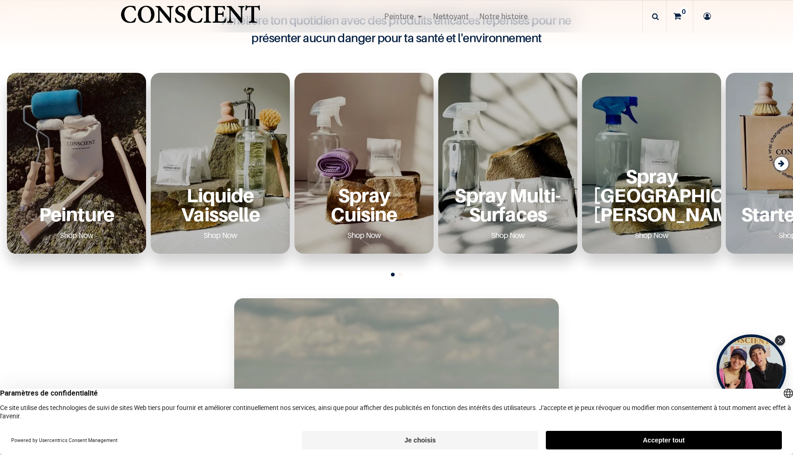
scroll to position [386, 0]
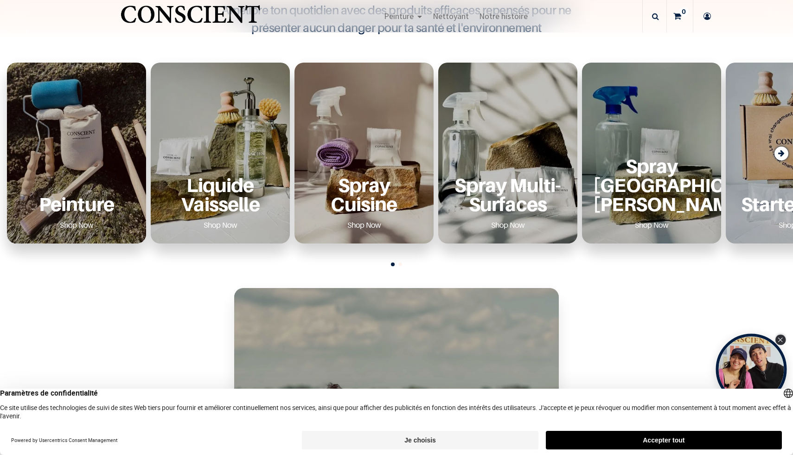
click at [781, 341] on icon "Close Tolstoy widget" at bounding box center [779, 339] width 5 height 5
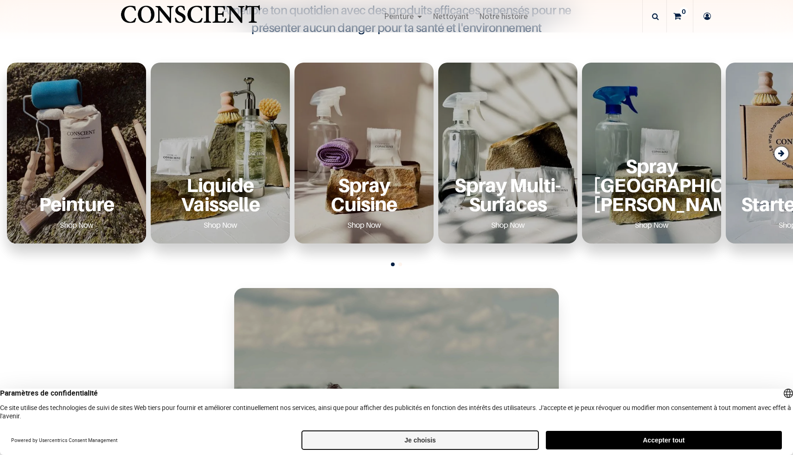
click at [421, 446] on button "Je choisis" at bounding box center [420, 440] width 236 height 19
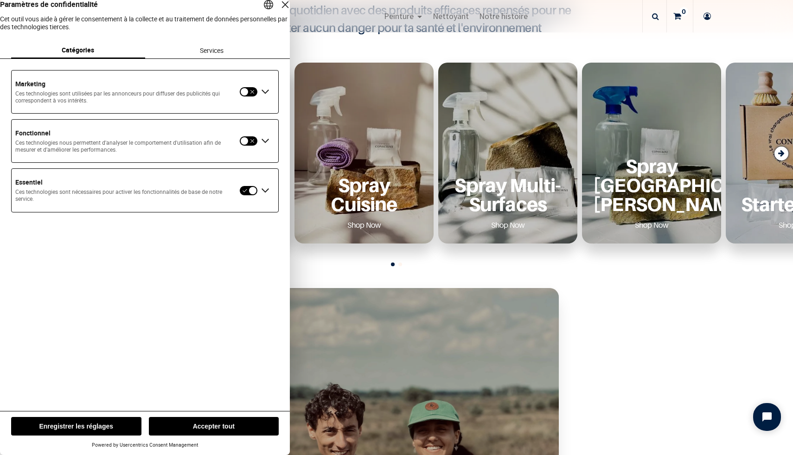
click at [83, 428] on button "Enregistrer les réglages" at bounding box center [76, 426] width 130 height 19
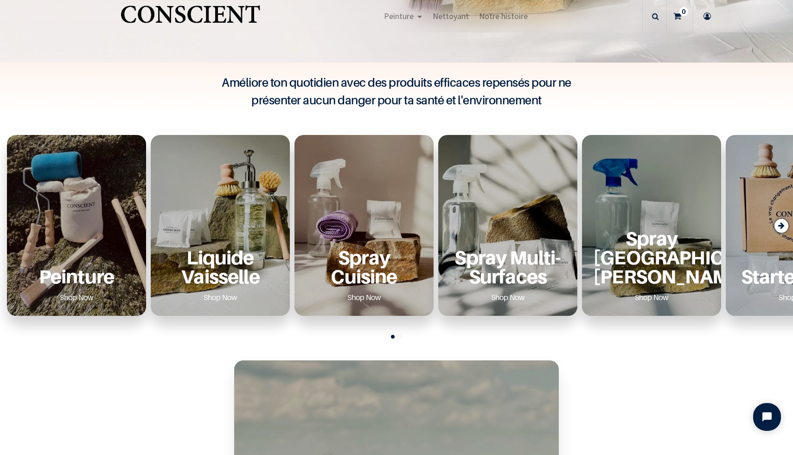
scroll to position [294, 0]
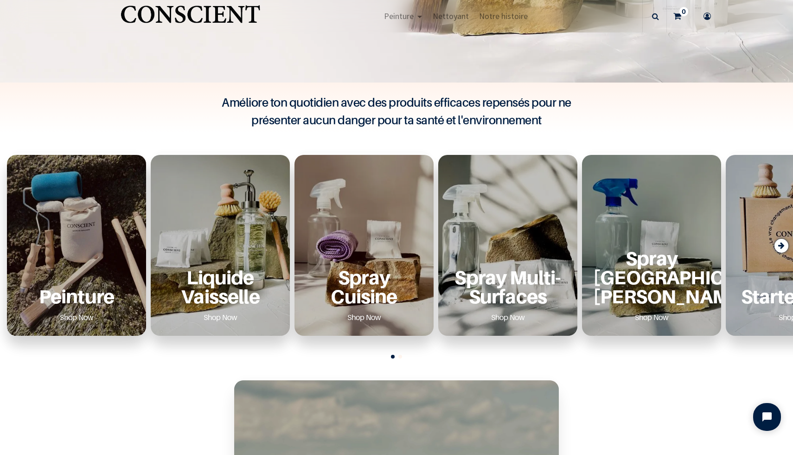
click at [98, 252] on div "Peinture Shop Now" at bounding box center [76, 245] width 139 height 181
click at [83, 305] on p "Peinture" at bounding box center [76, 295] width 117 height 19
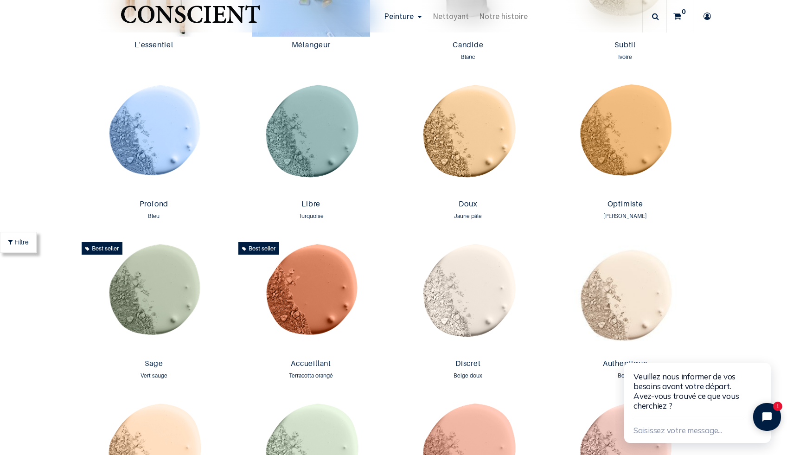
scroll to position [715, 0]
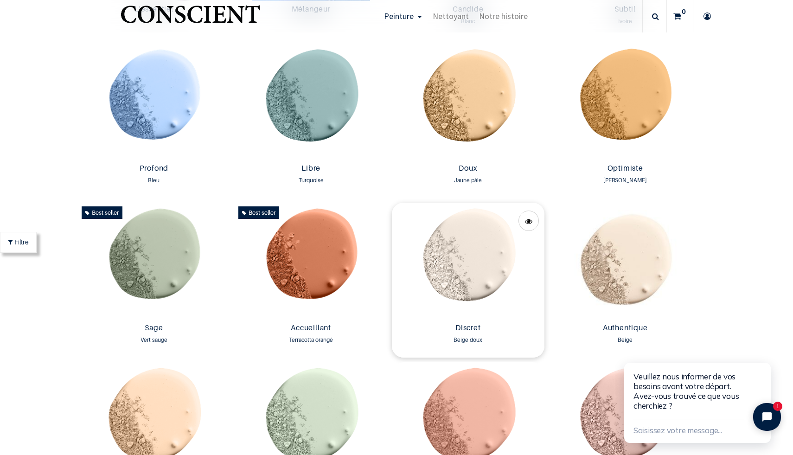
click at [454, 264] on img at bounding box center [468, 261] width 152 height 116
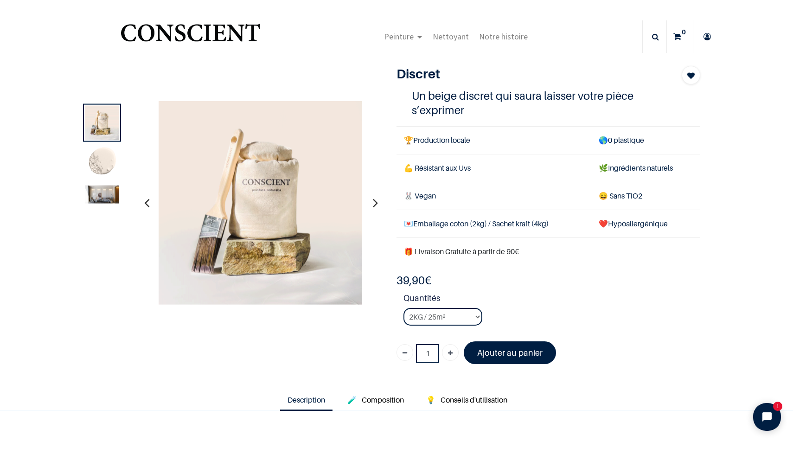
click at [96, 191] on img at bounding box center [102, 194] width 34 height 18
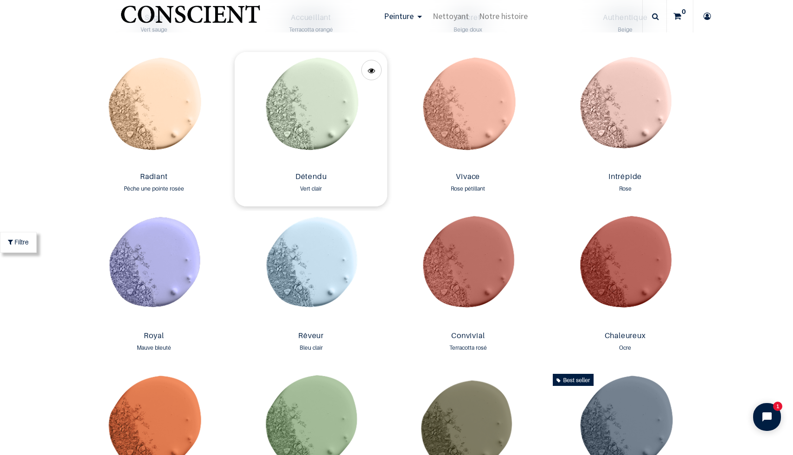
scroll to position [1025, 0]
click at [629, 130] on img at bounding box center [625, 109] width 152 height 116
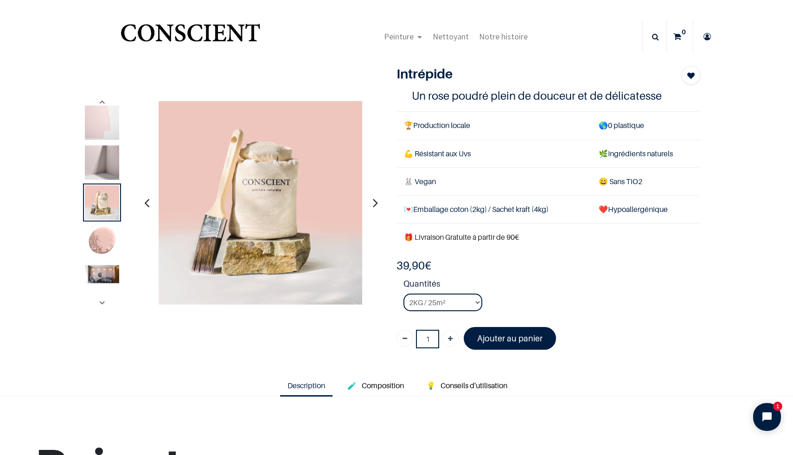
click at [101, 274] on img at bounding box center [102, 274] width 34 height 18
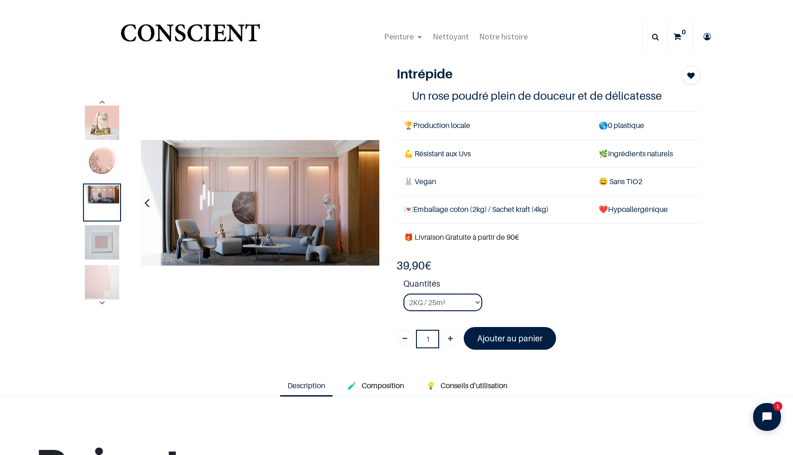
click at [108, 238] on img at bounding box center [102, 242] width 34 height 34
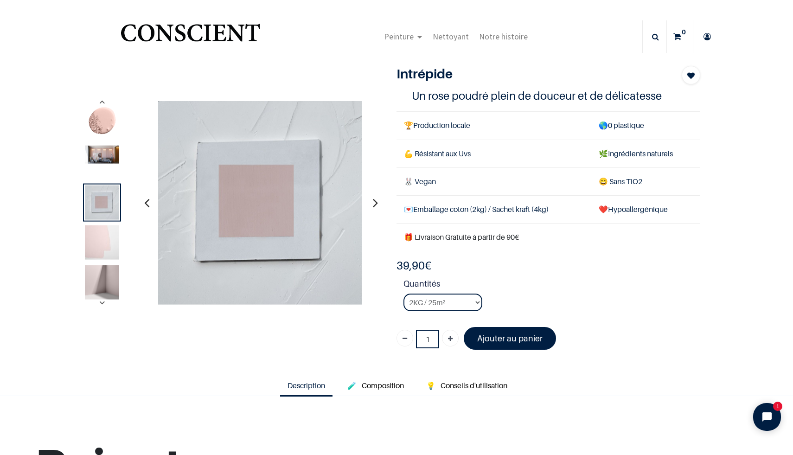
click at [94, 292] on img at bounding box center [102, 282] width 34 height 34
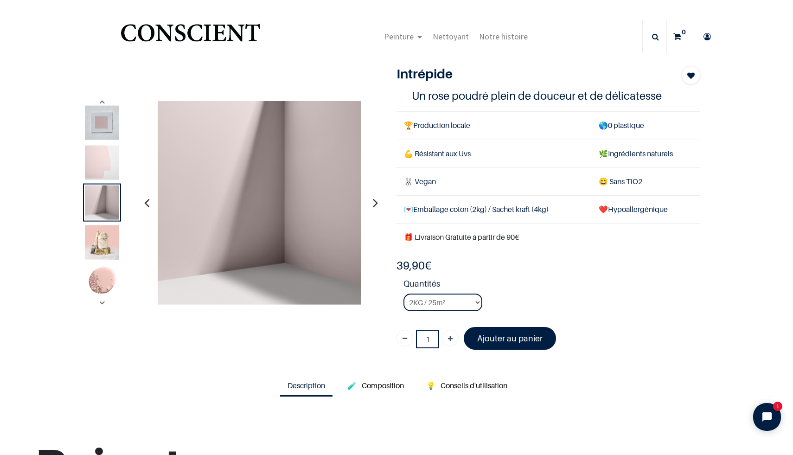
click at [112, 123] on img at bounding box center [102, 122] width 34 height 34
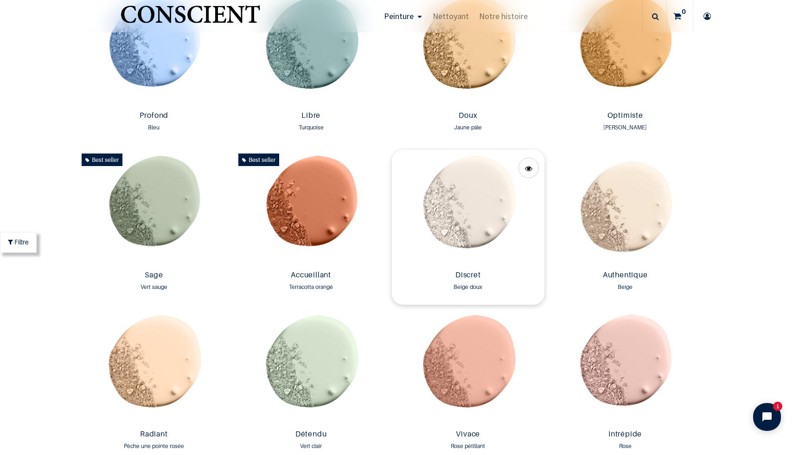
scroll to position [781, 0]
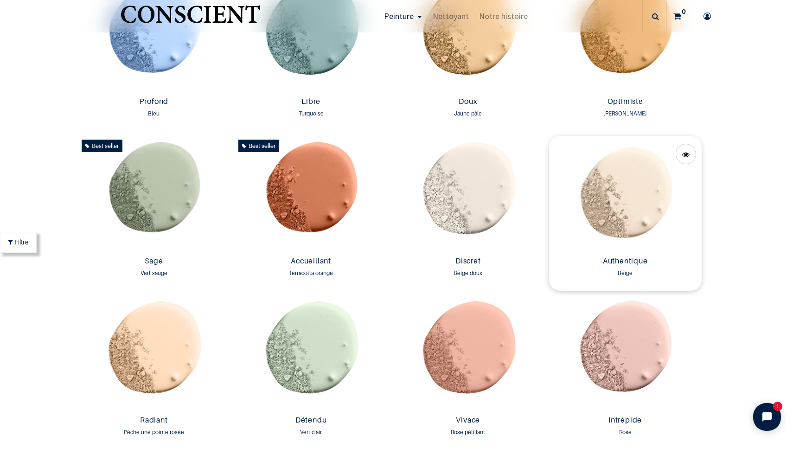
click at [626, 230] on img at bounding box center [625, 194] width 152 height 116
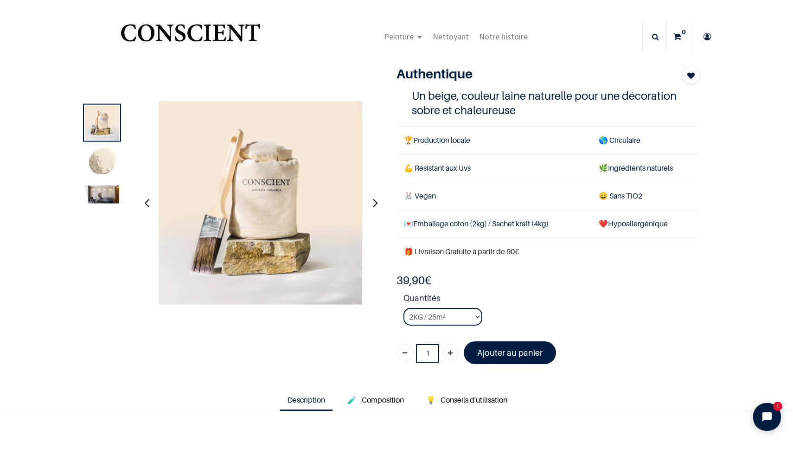
click at [108, 191] on img at bounding box center [102, 194] width 34 height 18
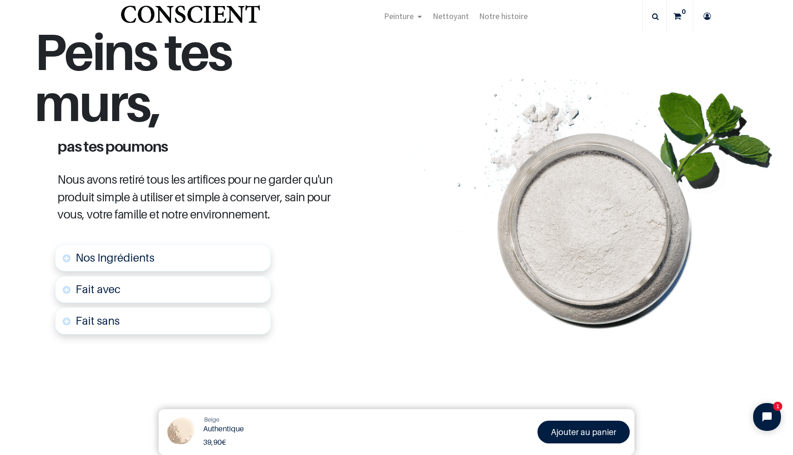
scroll to position [17, 0]
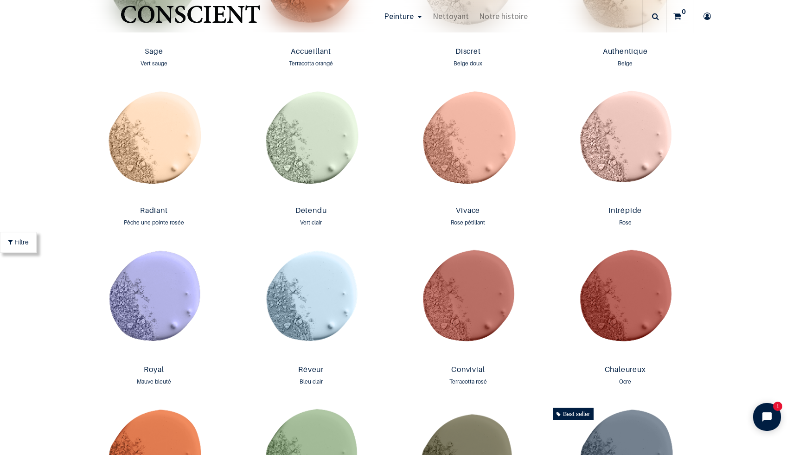
scroll to position [991, 0]
click at [294, 134] on img at bounding box center [311, 144] width 152 height 116
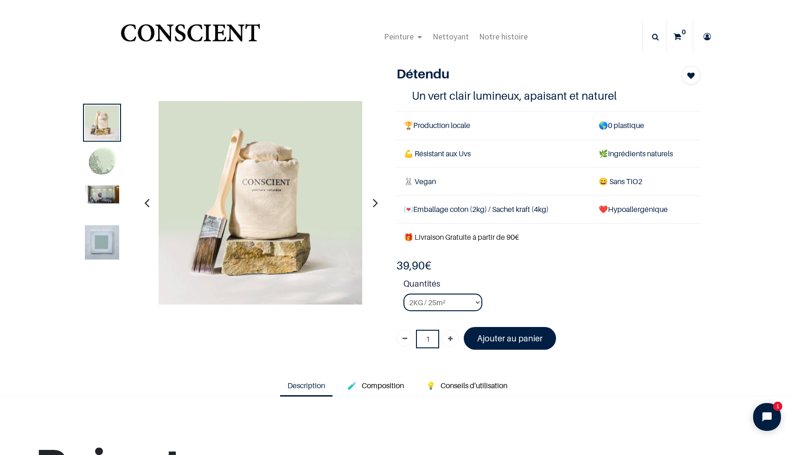
click at [111, 202] on img at bounding box center [102, 194] width 34 height 18
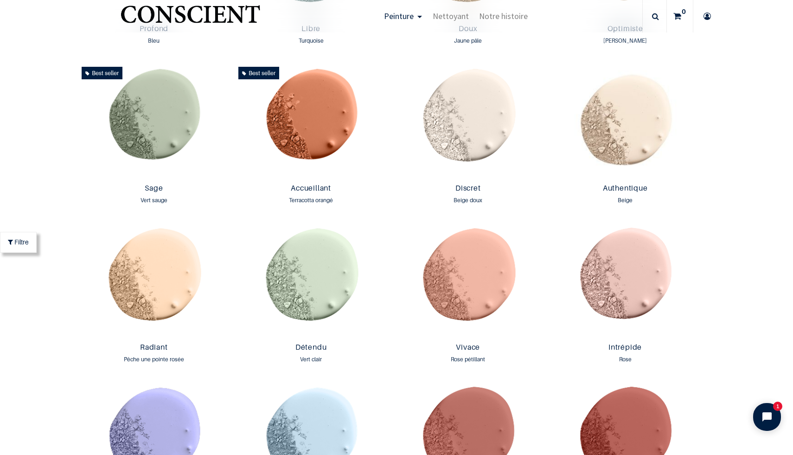
scroll to position [857, 0]
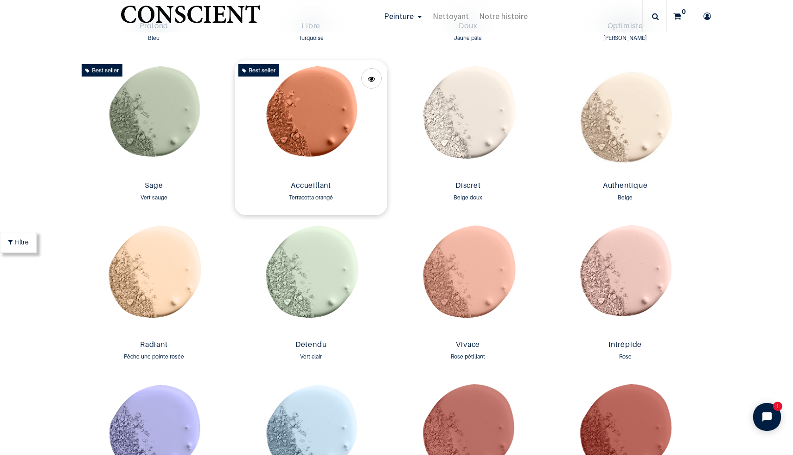
click at [307, 114] on img at bounding box center [311, 118] width 152 height 116
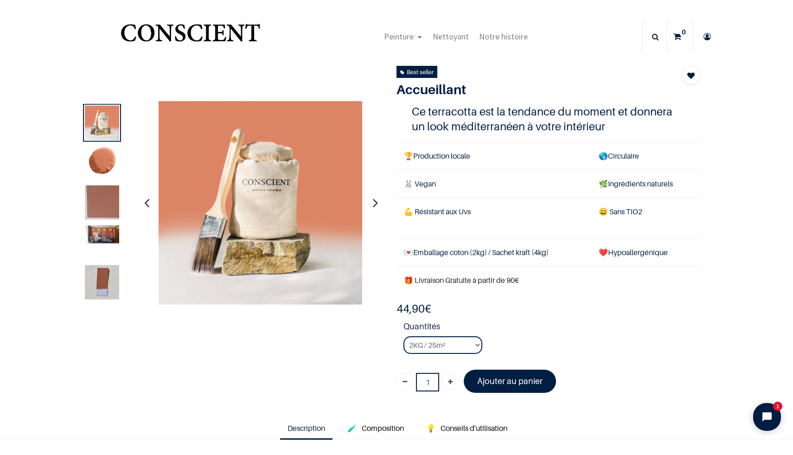
click at [102, 212] on img at bounding box center [102, 202] width 34 height 34
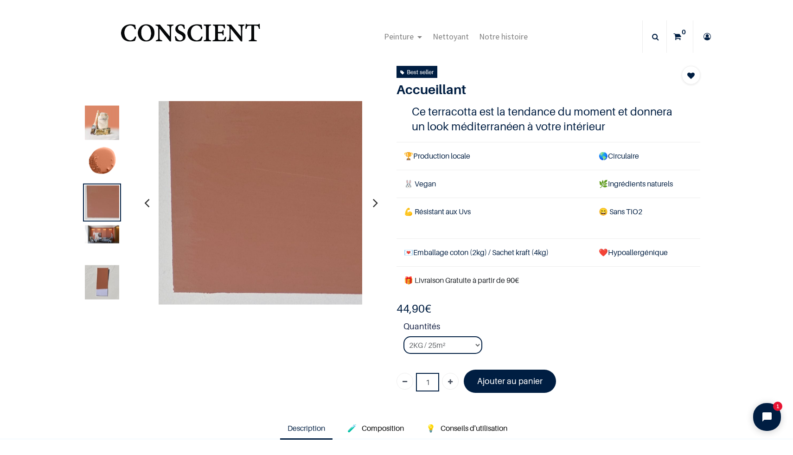
click at [95, 254] on div at bounding box center [102, 242] width 38 height 38
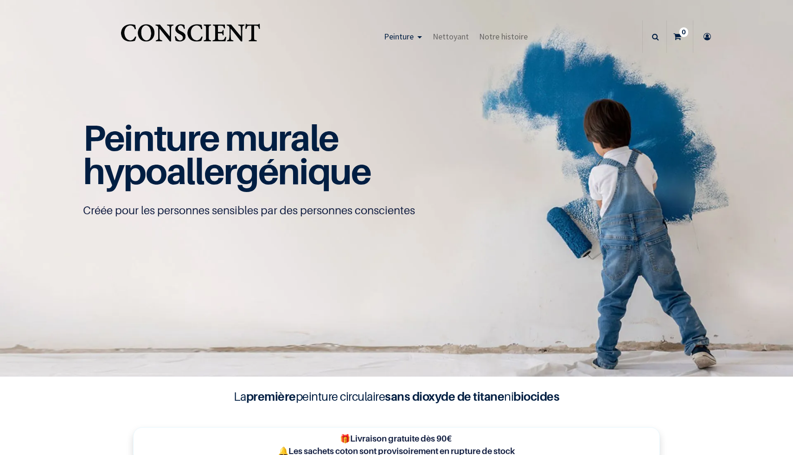
scroll to position [0, 0]
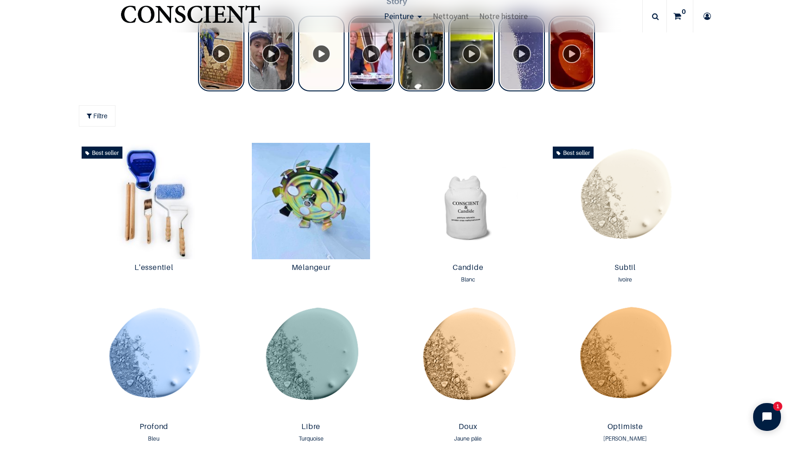
scroll to position [486, 0]
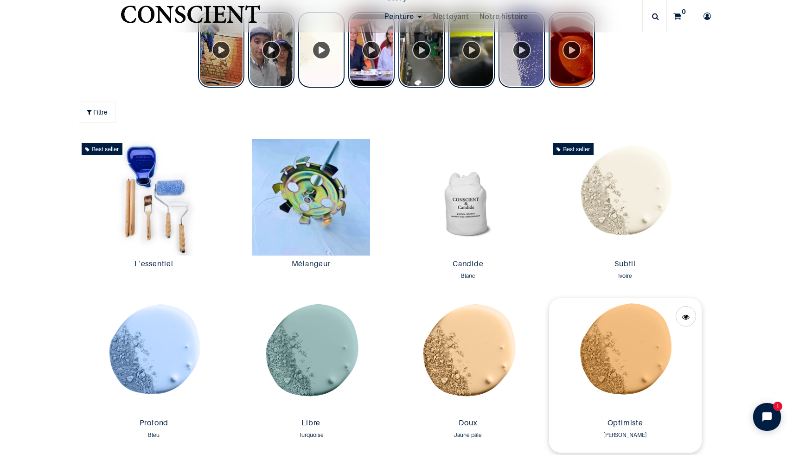
click at [604, 364] on img at bounding box center [625, 356] width 152 height 116
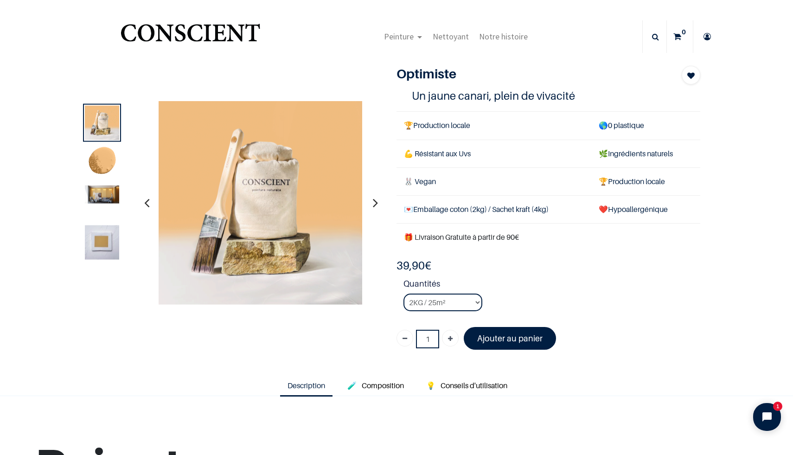
click at [98, 195] on img at bounding box center [102, 194] width 34 height 18
